Goal: Task Accomplishment & Management: Manage account settings

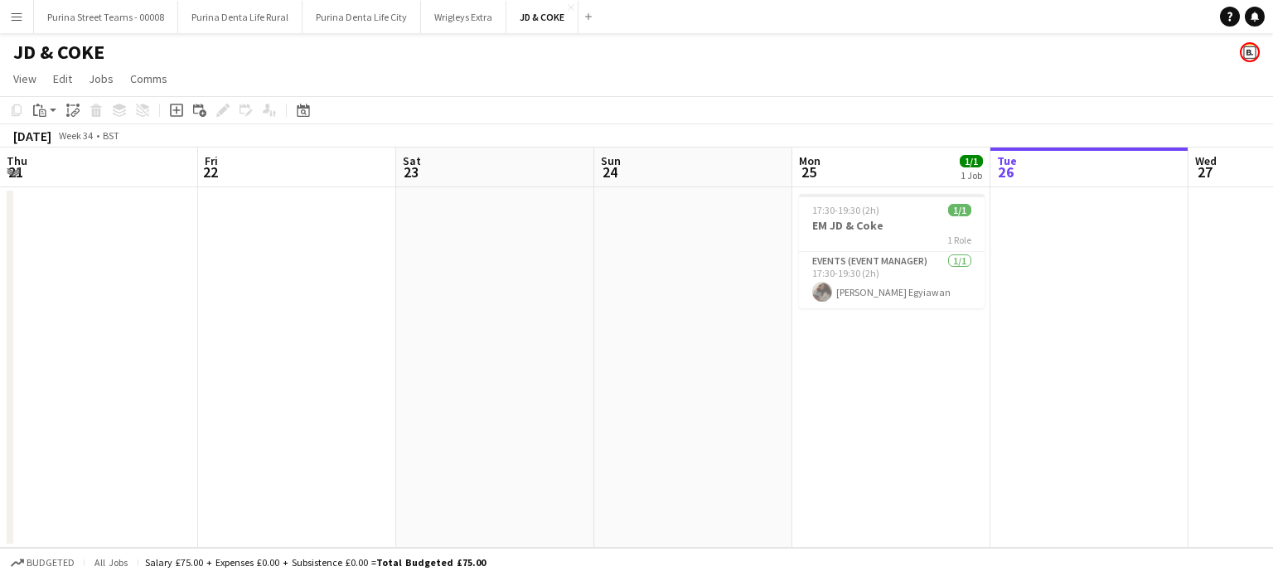
click at [805, 304] on app-calendar-viewport "Thu 21 Fri 22 Sat 23 Sun 24 Mon 25 1/1 1 Job Tue 26 Wed 27 Thu 28 Fri 29 Sat 30…" at bounding box center [636, 347] width 1273 height 400
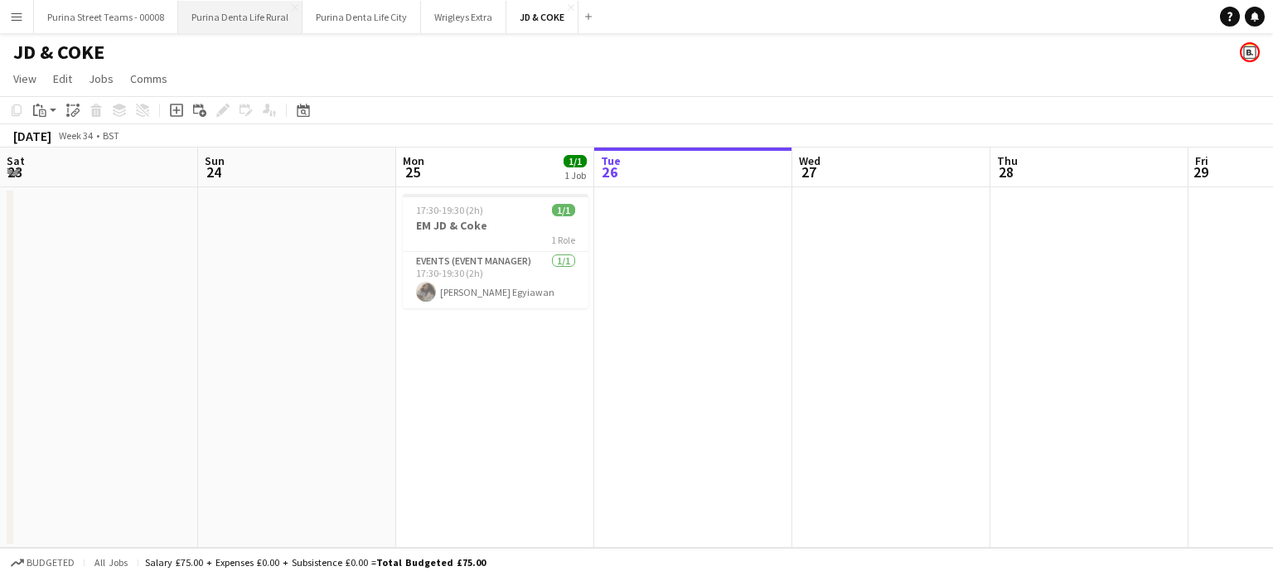
click at [252, 15] on button "Purina Denta Life Rural Close" at bounding box center [240, 17] width 124 height 32
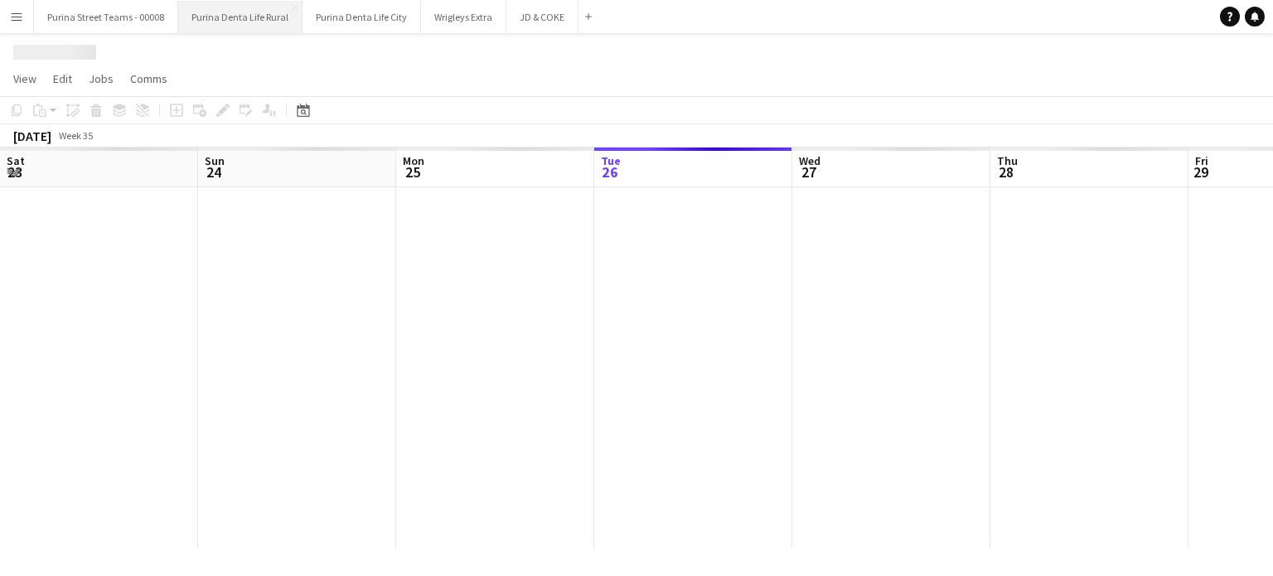
scroll to position [0, 396]
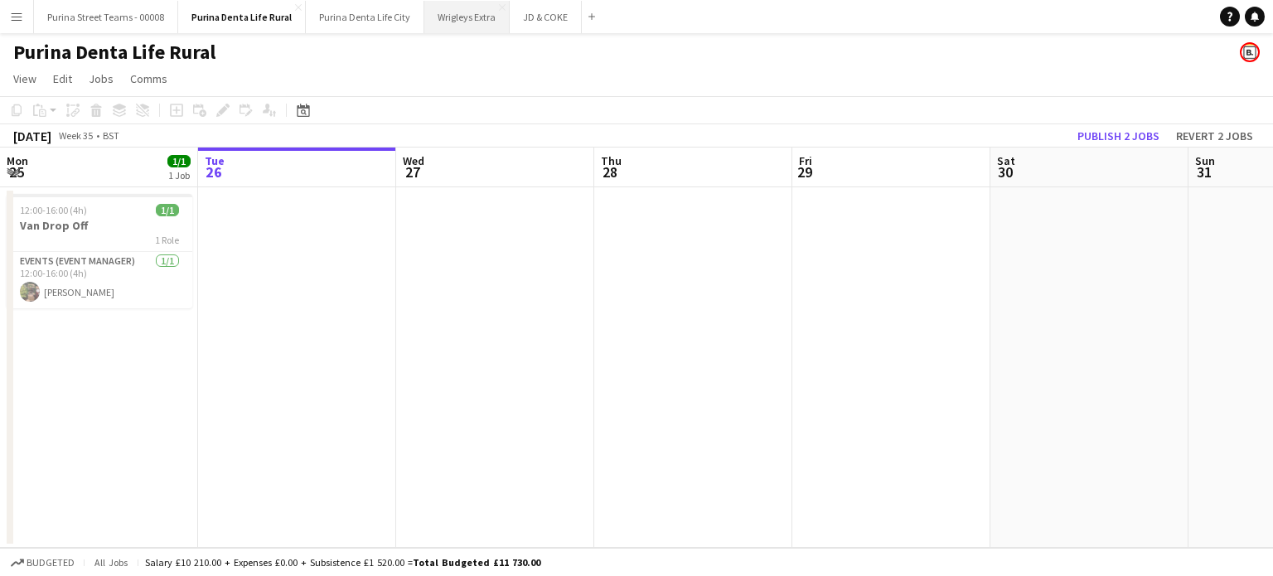
click at [461, 26] on button "Wrigleys Extra Close" at bounding box center [466, 17] width 85 height 32
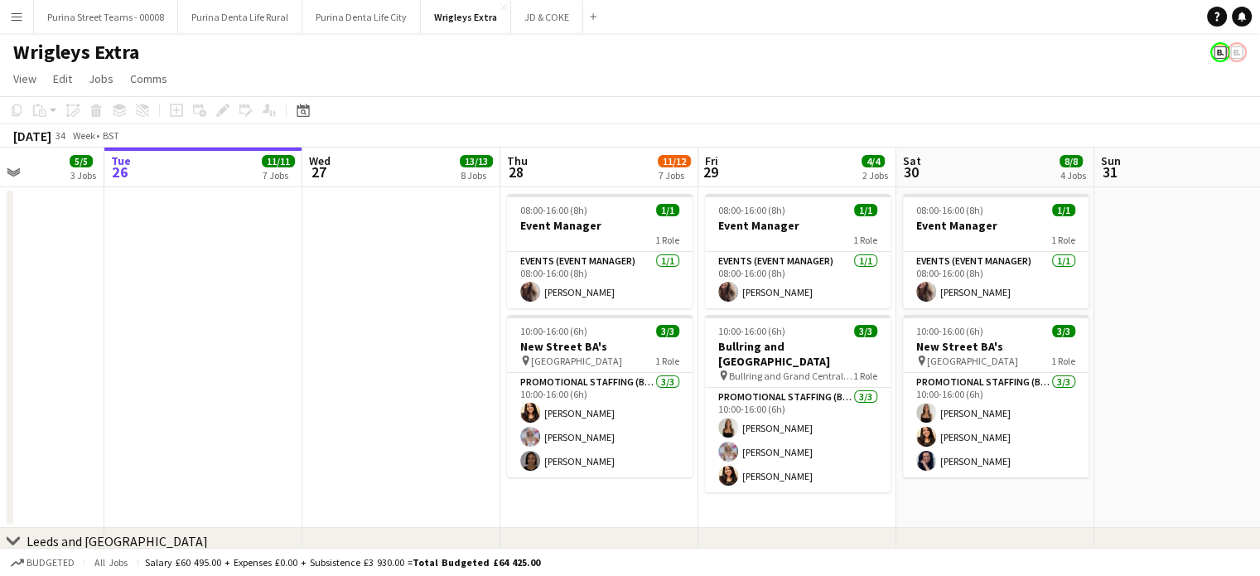
scroll to position [0, 689]
drag, startPoint x: 404, startPoint y: 369, endPoint x: 302, endPoint y: 352, distance: 103.2
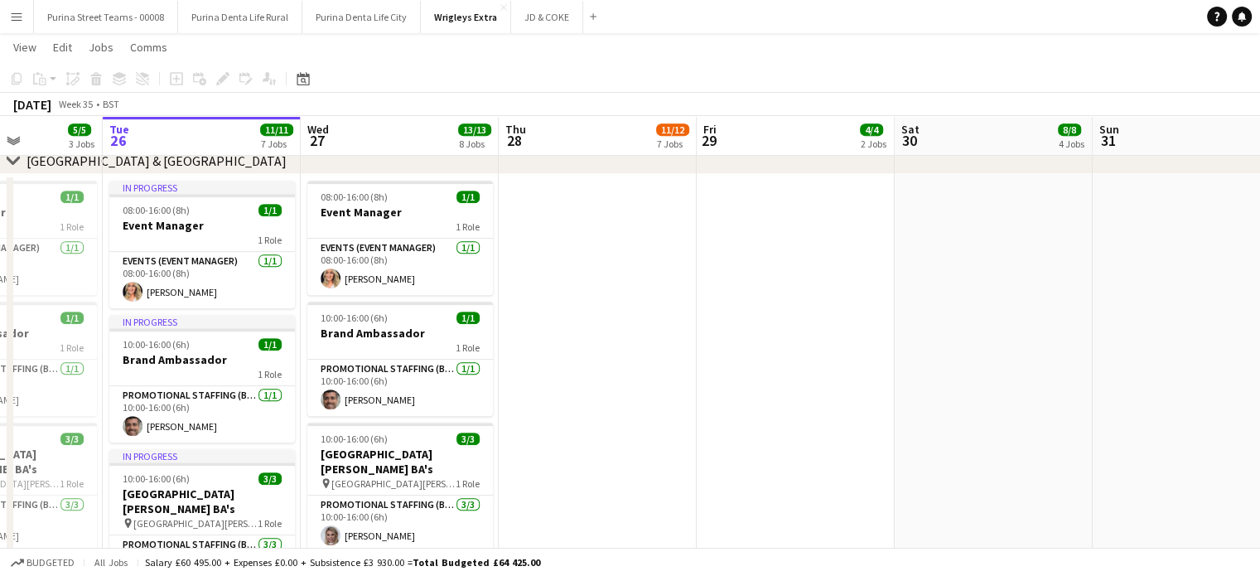
scroll to position [0, 647]
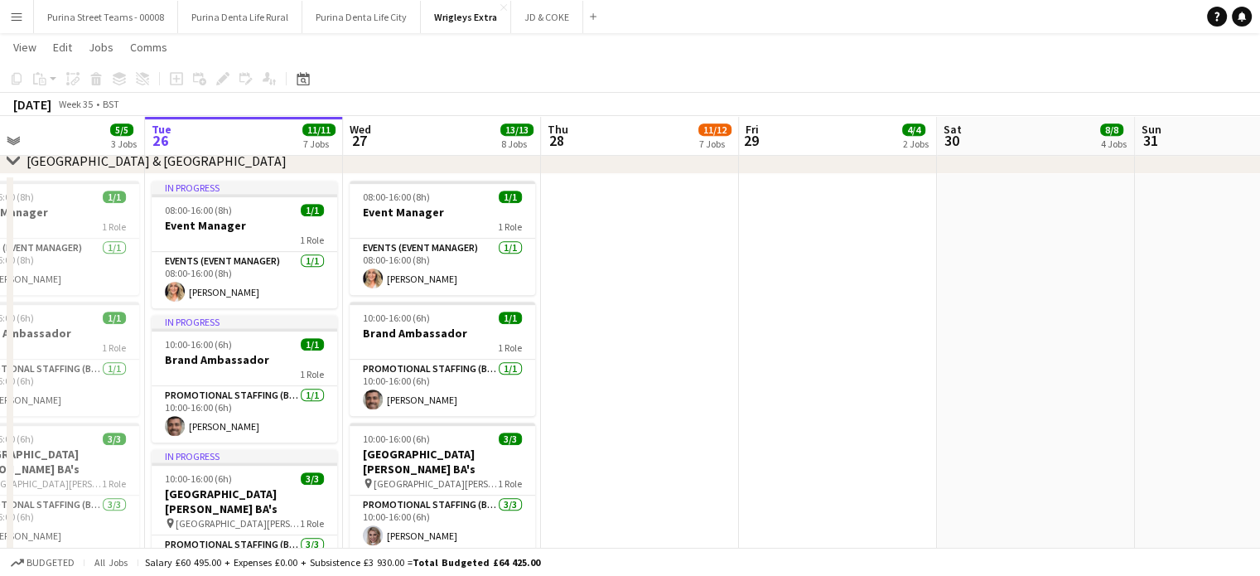
drag, startPoint x: 604, startPoint y: 422, endPoint x: 646, endPoint y: 397, distance: 49.0
click at [646, 397] on app-calendar-viewport "Fri 22 1/1 1 Job Sat 23 Sun 24 Mon 25 5/5 3 Jobs Tue 26 11/11 7 Jobs Wed 27 13/…" at bounding box center [630, 427] width 1260 height 2216
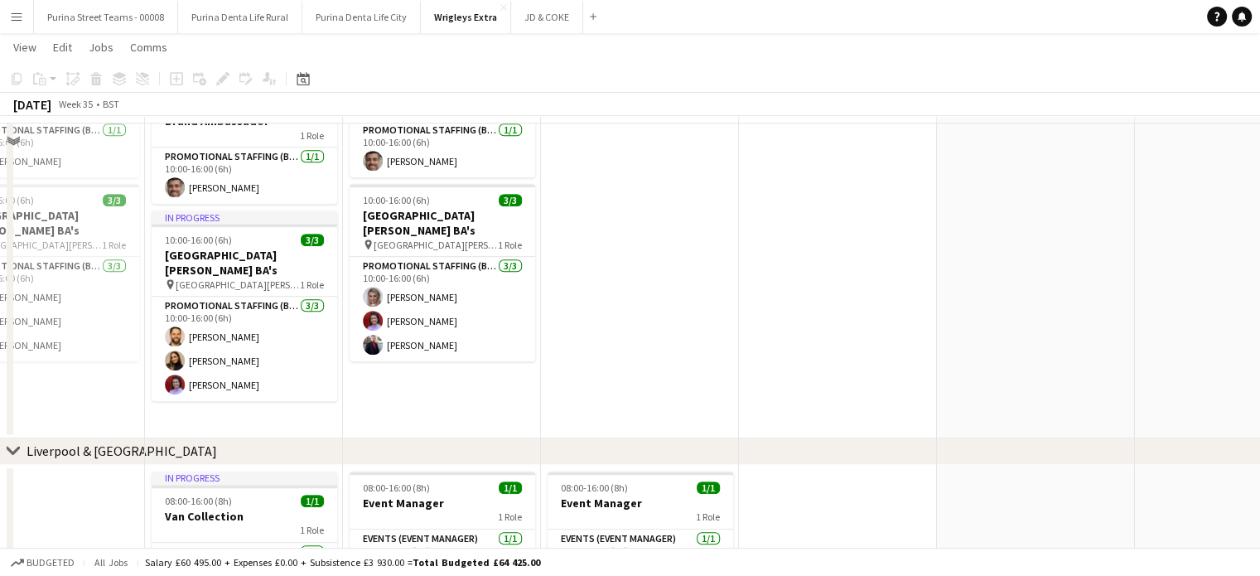
scroll to position [911, 0]
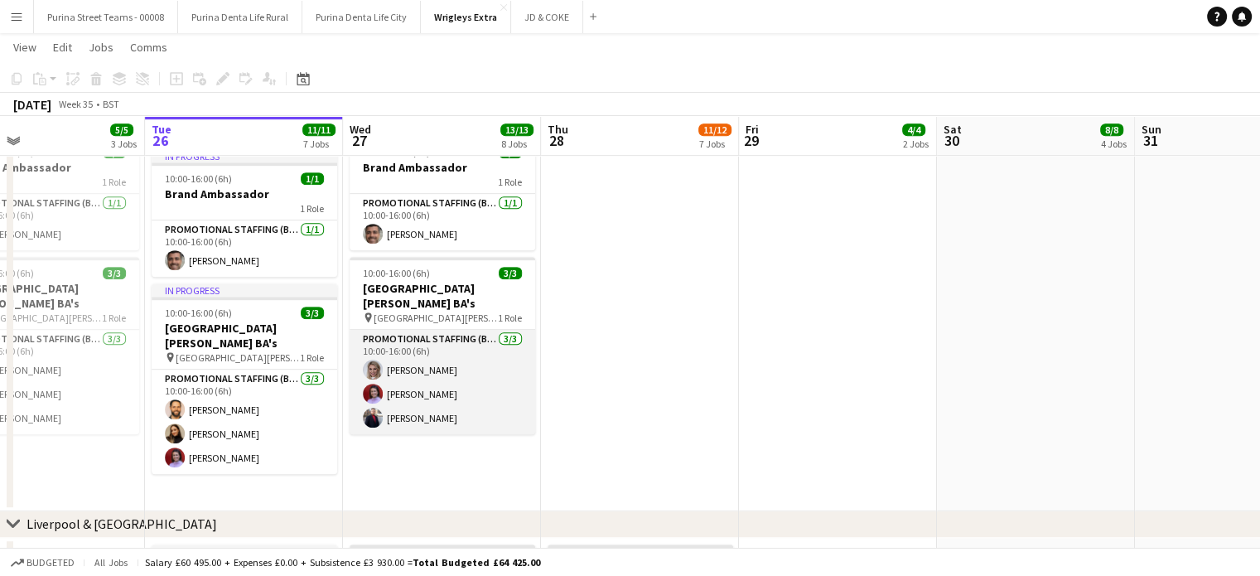
click at [419, 383] on app-card-role "Promotional Staffing (Brand Ambassadors) [DATE] 10:00-16:00 (6h) [PERSON_NAME] …" at bounding box center [443, 382] width 186 height 104
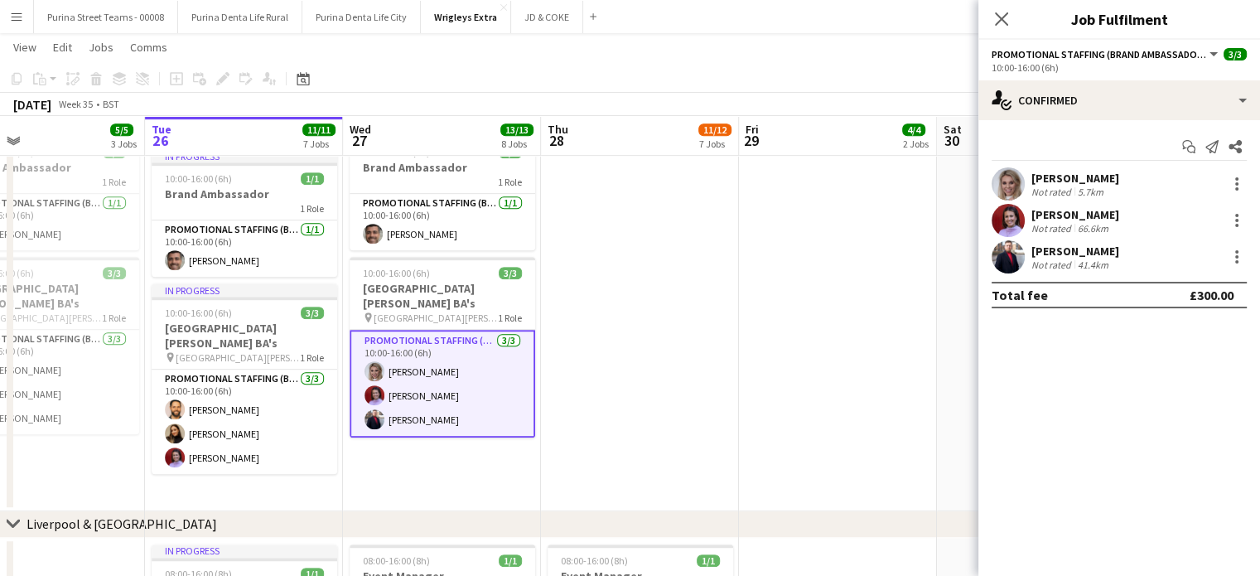
click at [1022, 215] on app-user-avatar at bounding box center [1008, 220] width 33 height 33
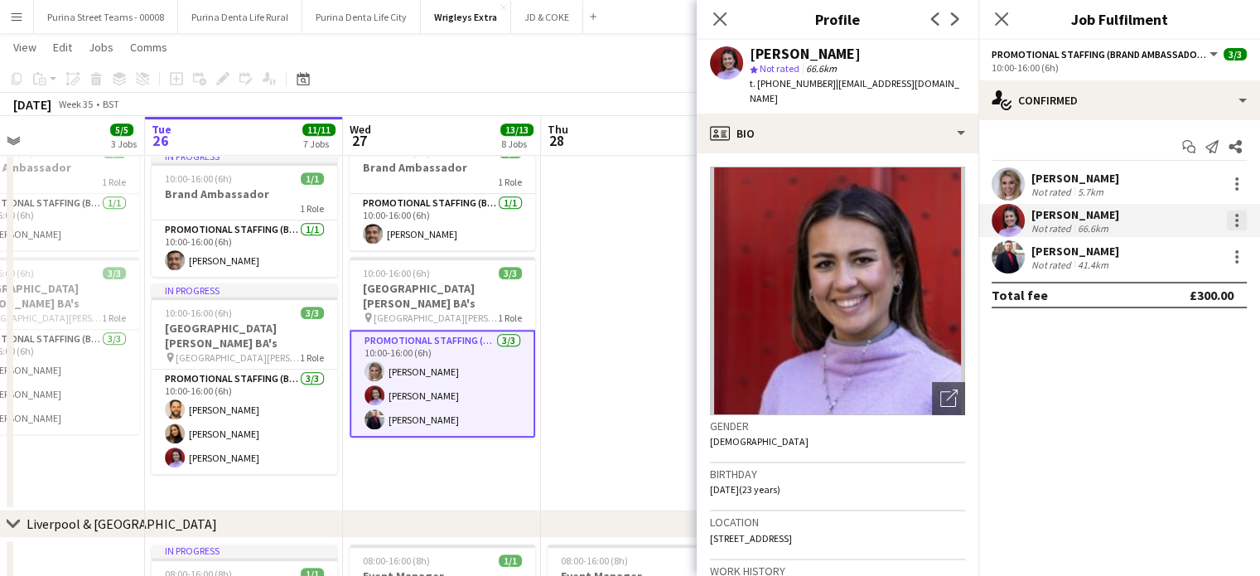
click at [1236, 219] on div at bounding box center [1236, 220] width 3 height 3
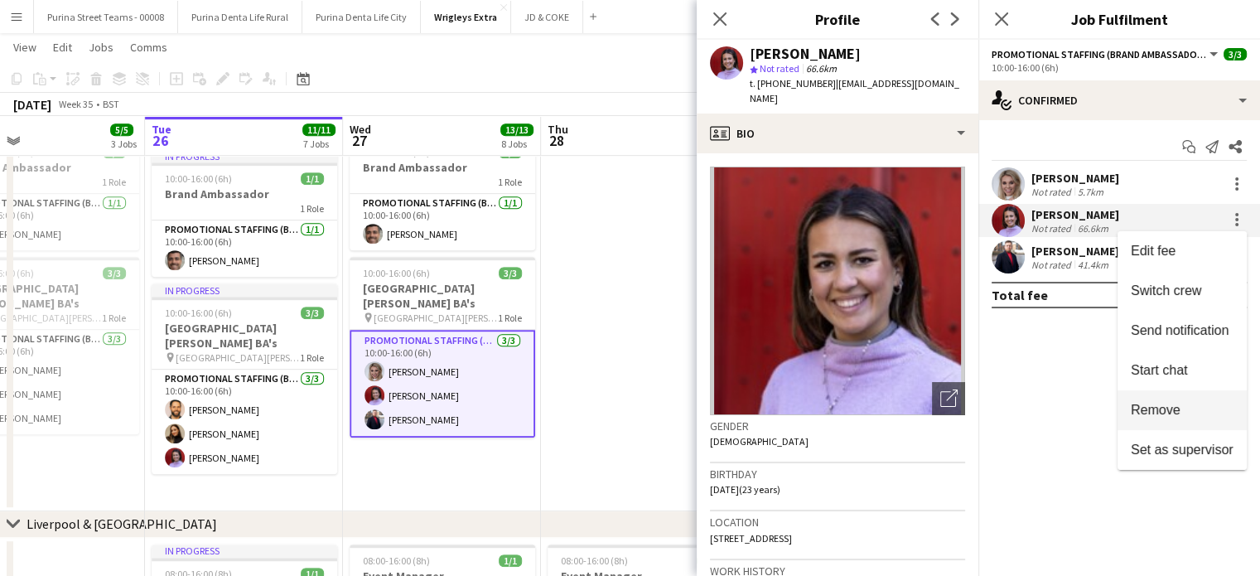
click at [1179, 413] on span "Remove" at bounding box center [1156, 410] width 50 height 14
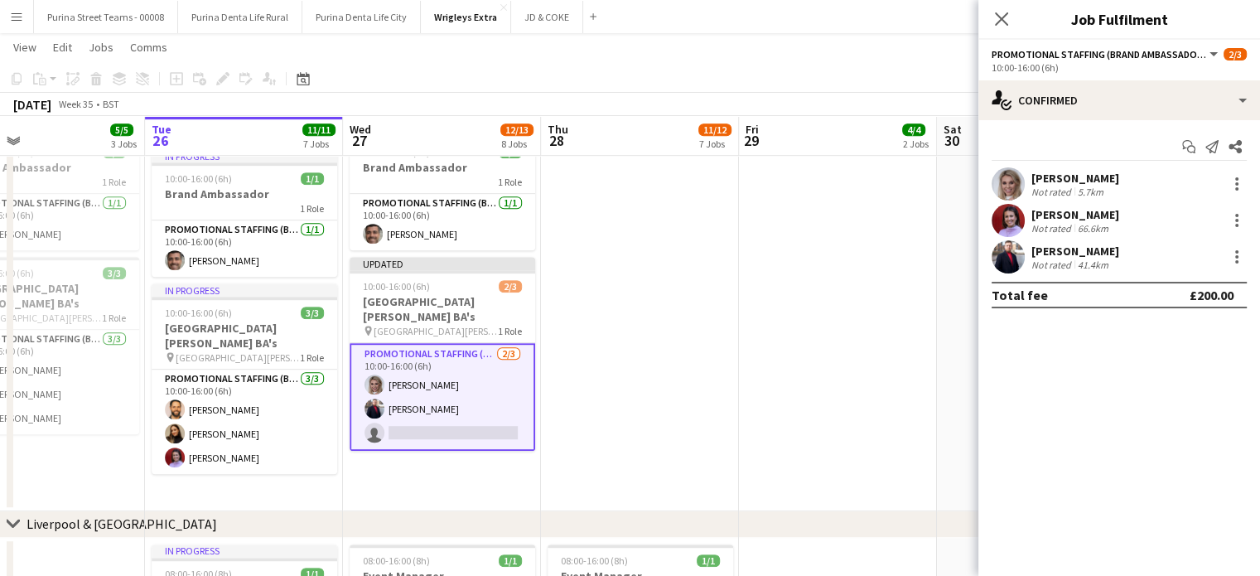
click at [452, 414] on app-card-role "Promotional Staffing (Brand Ambassadors) [DATE] 10:00-16:00 (6h) [PERSON_NAME] …" at bounding box center [443, 397] width 186 height 108
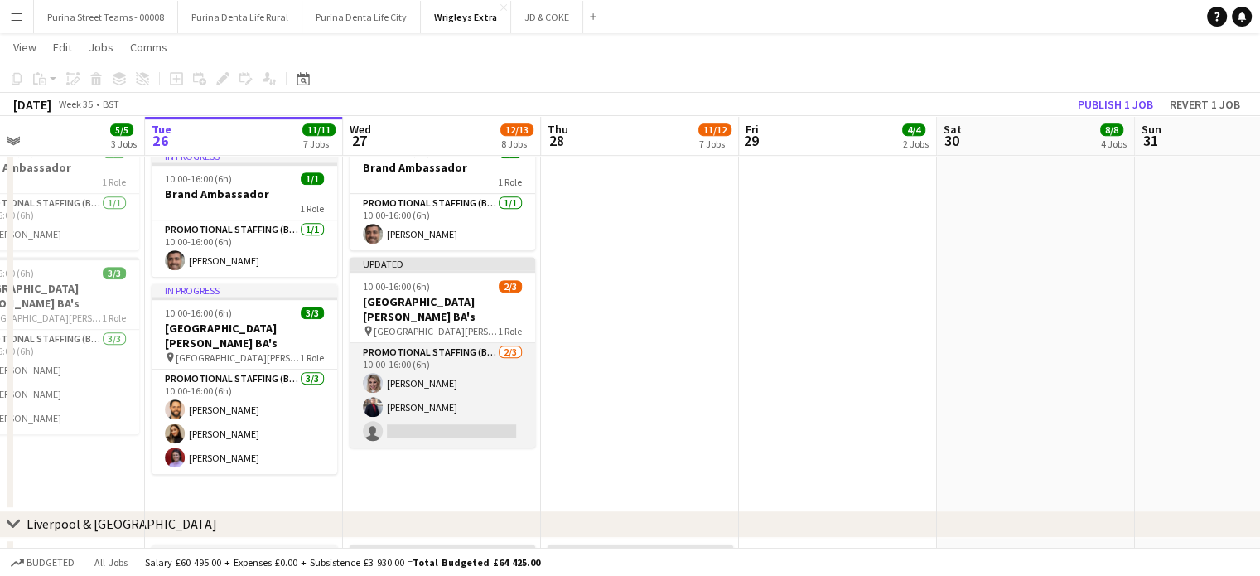
click at [451, 414] on app-card-role "Promotional Staffing (Brand Ambassadors) [DATE] 10:00-16:00 (6h) [PERSON_NAME] …" at bounding box center [443, 395] width 186 height 104
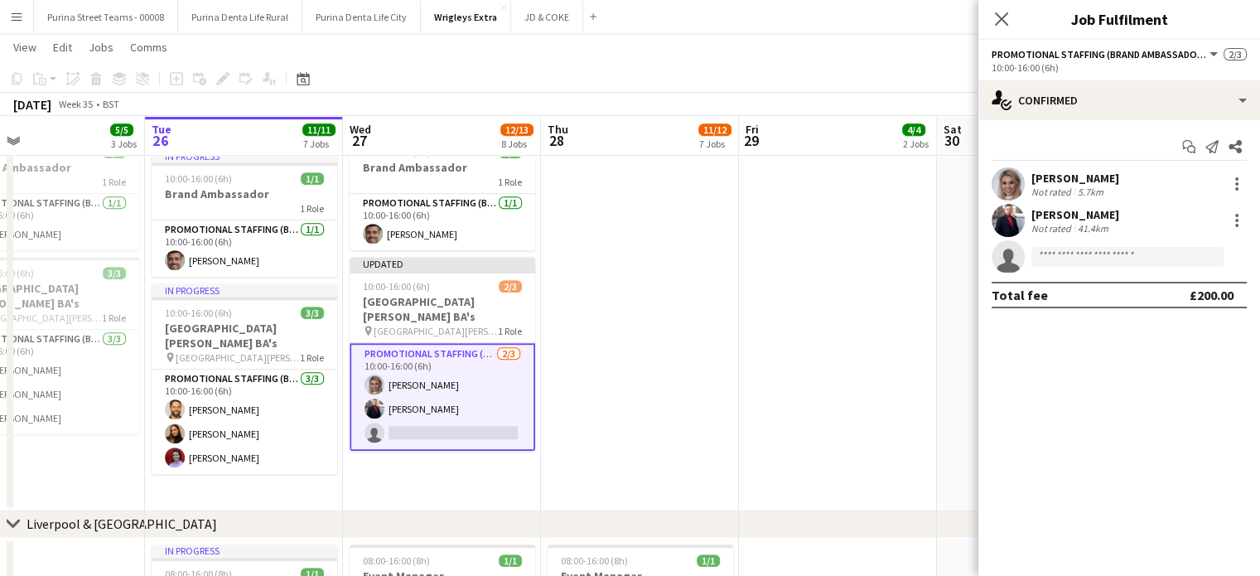
click at [1148, 268] on app-invite-slot "single-neutral-actions" at bounding box center [1119, 256] width 282 height 33
click at [1150, 258] on input at bounding box center [1127, 257] width 192 height 20
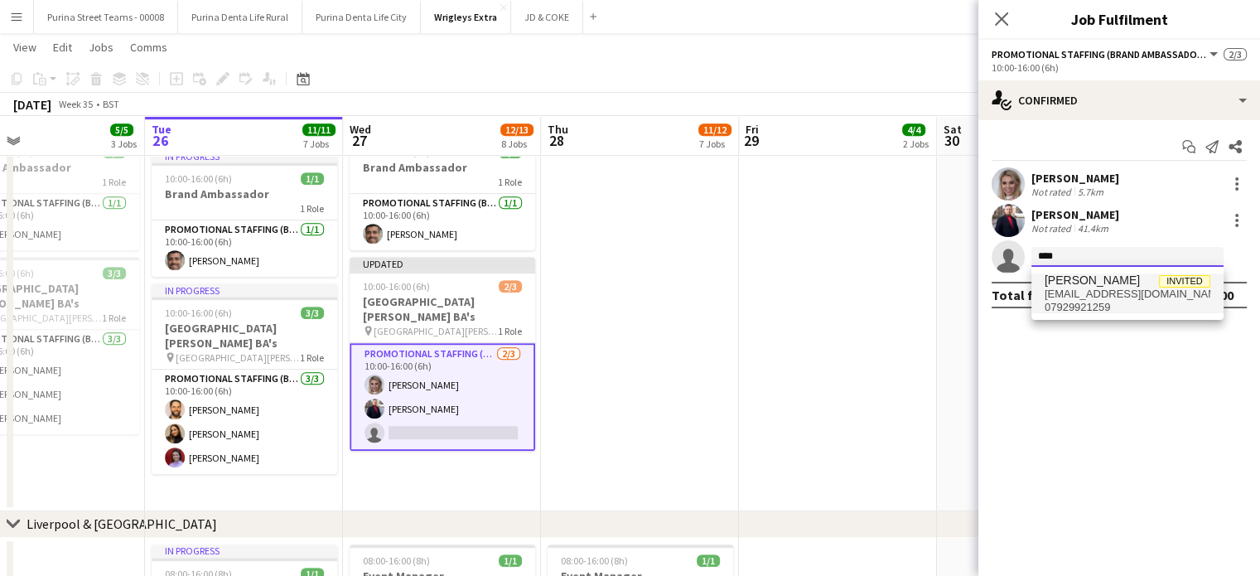
type input "****"
click at [1133, 292] on span "[EMAIL_ADDRESS][DOMAIN_NAME]" at bounding box center [1128, 293] width 166 height 13
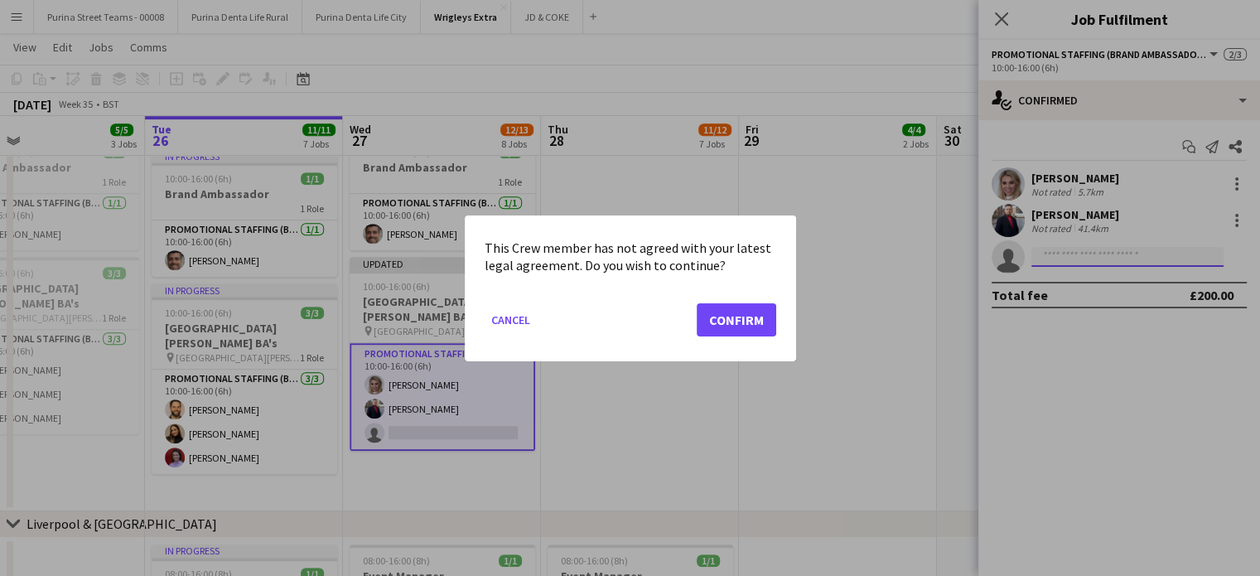
scroll to position [0, 0]
click at [752, 317] on button "Confirm" at bounding box center [737, 318] width 80 height 33
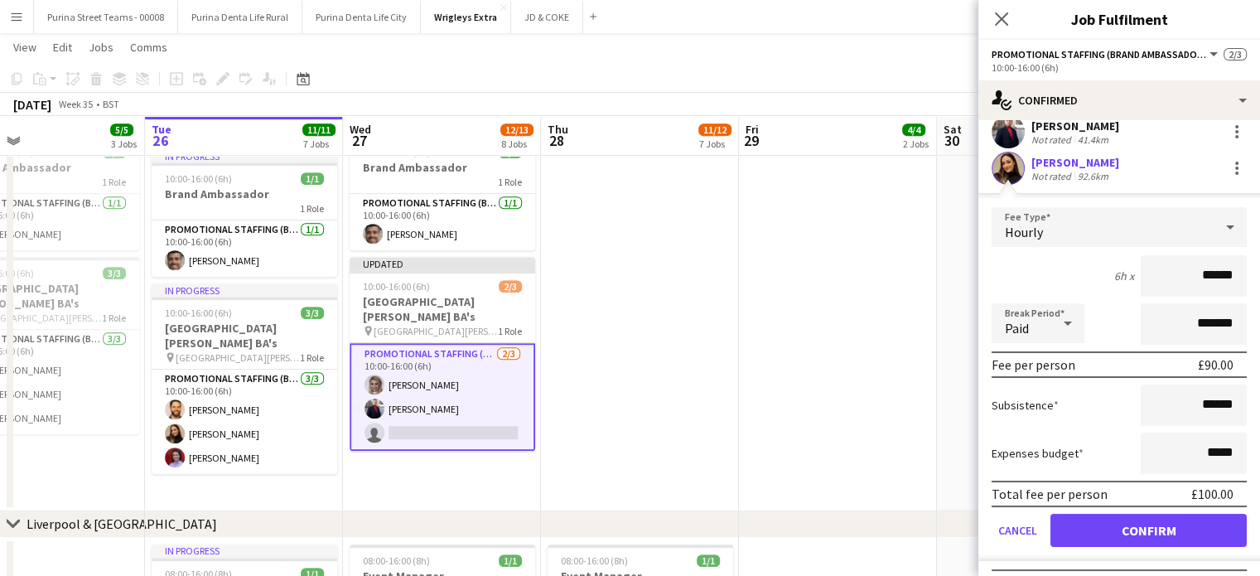
scroll to position [119, 0]
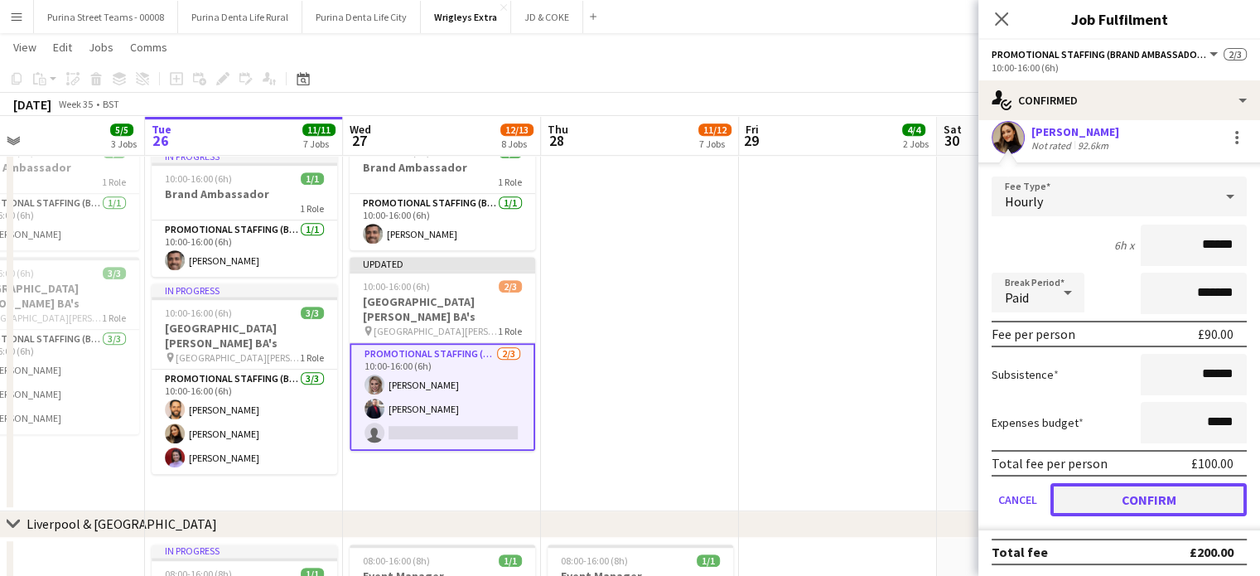
click at [1163, 496] on button "Confirm" at bounding box center [1148, 499] width 196 height 33
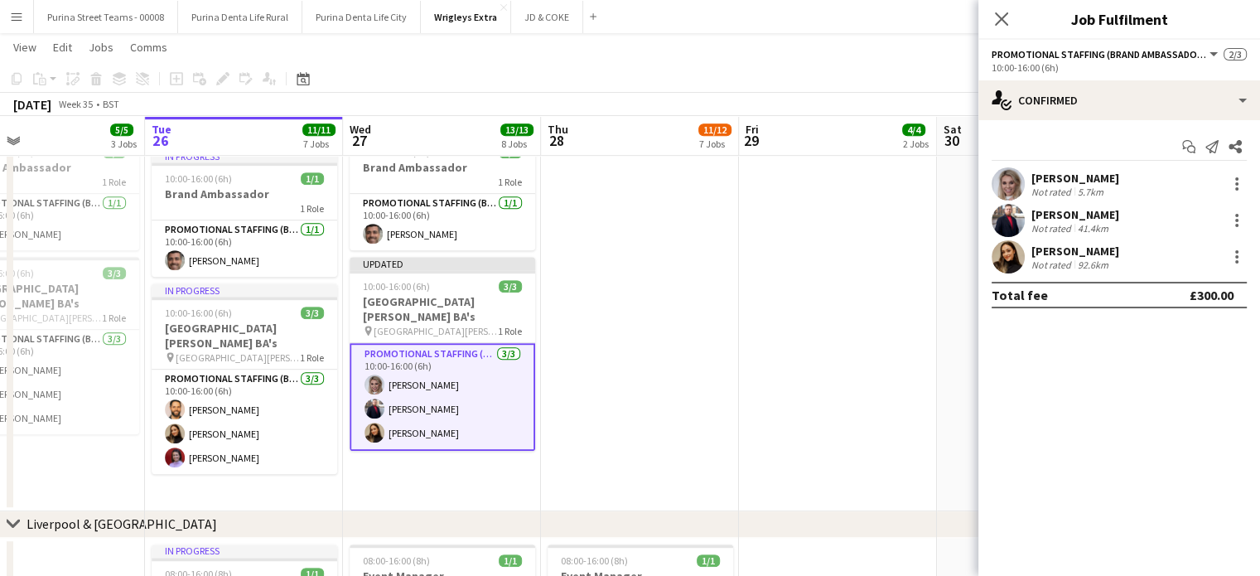
scroll to position [0, 0]
click at [1064, 248] on div "[PERSON_NAME]" at bounding box center [1075, 251] width 88 height 15
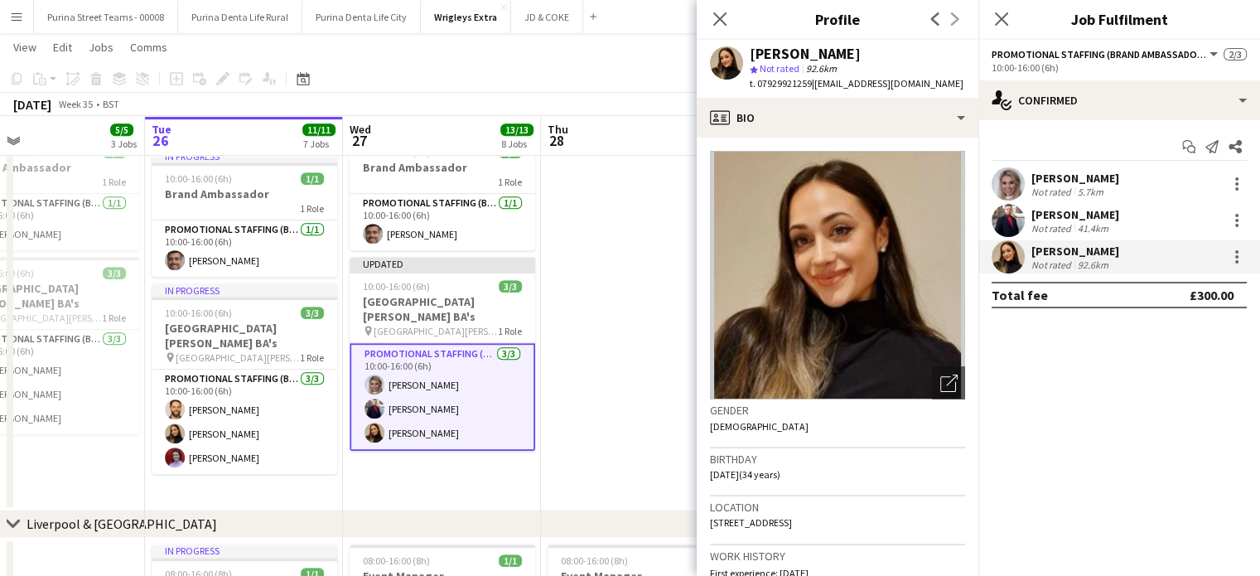
click at [645, 324] on app-date-cell at bounding box center [640, 259] width 198 height 503
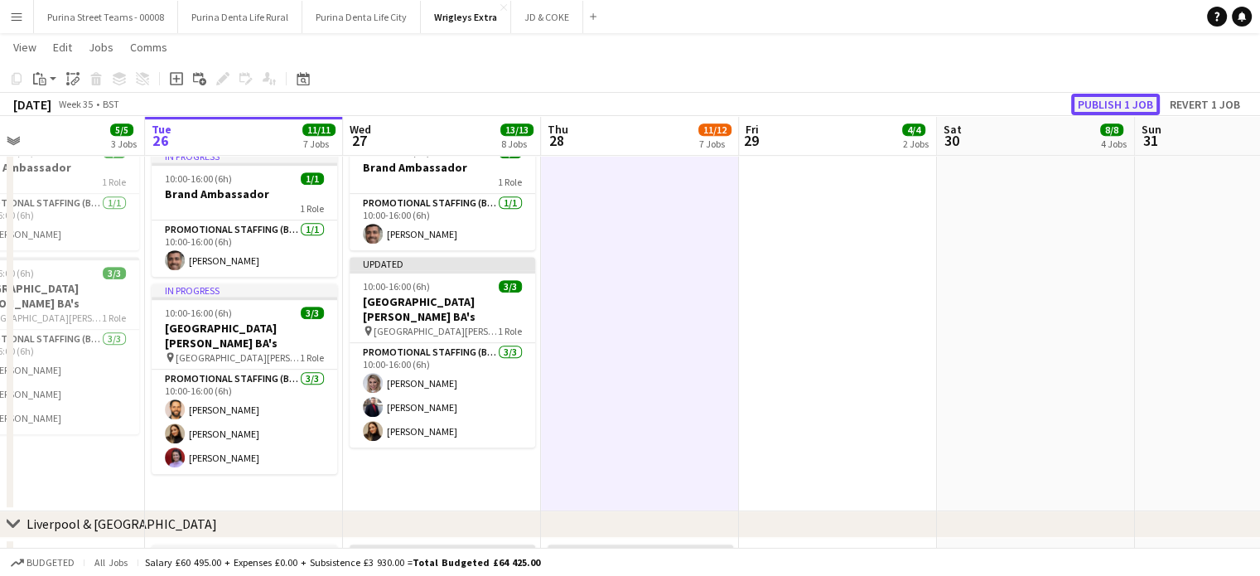
click at [1123, 105] on button "Publish 1 job" at bounding box center [1115, 105] width 89 height 22
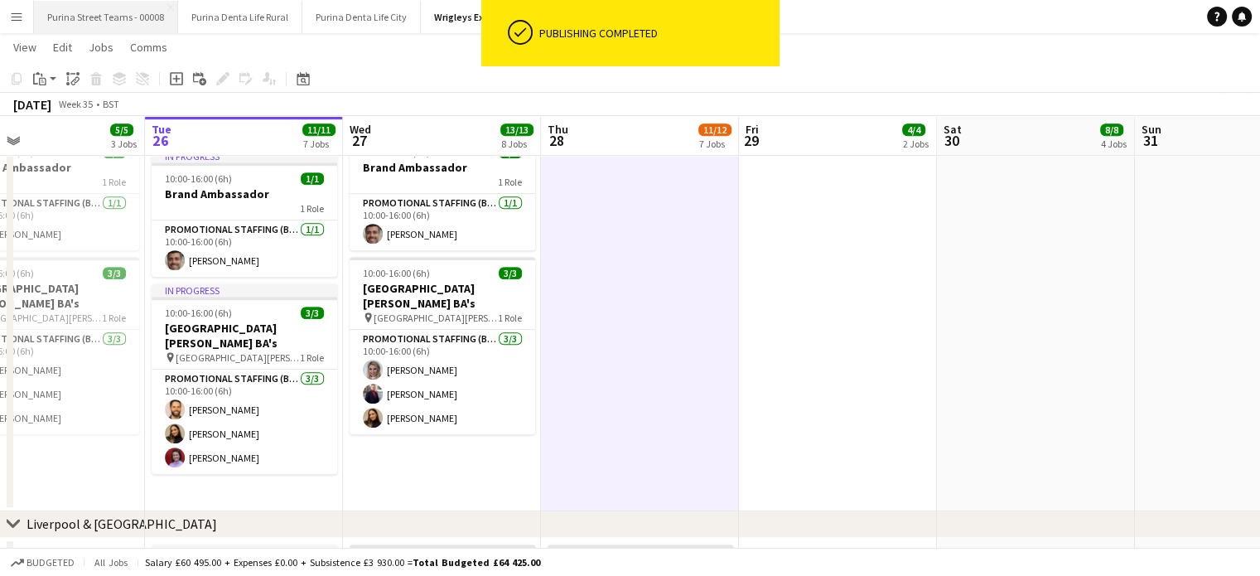
click at [125, 12] on button "Purina Street Teams - 00008 Close" at bounding box center [106, 17] width 144 height 32
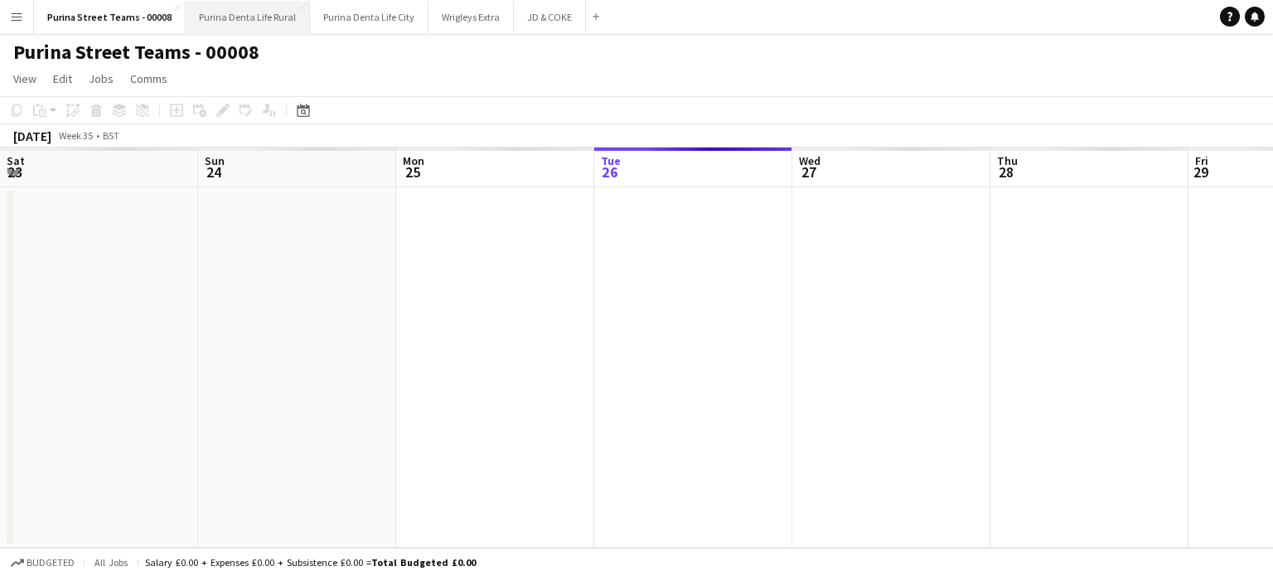
click at [232, 9] on button "Purina Denta Life Rural Close" at bounding box center [248, 17] width 124 height 32
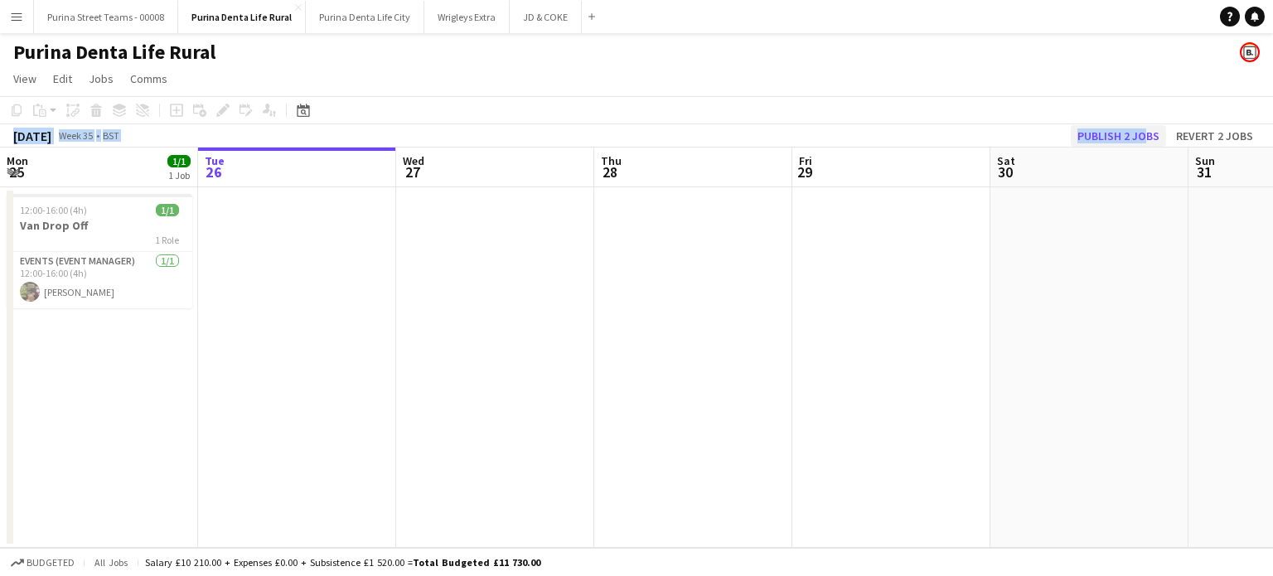
click at [1143, 125] on div "Copy Paste Paste Ctrl+V Paste with crew Ctrl+Shift+V Paste linked Job [GEOGRAPH…" at bounding box center [636, 121] width 1273 height 51
click at [1130, 136] on button "Publish 2 jobs" at bounding box center [1117, 136] width 95 height 22
